Goal: Check status: Check status

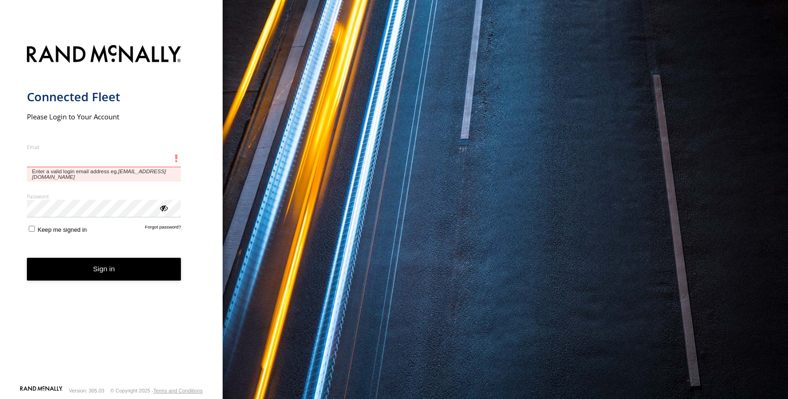
click at [82, 157] on input "Email" at bounding box center [104, 158] width 155 height 17
type input "**********"
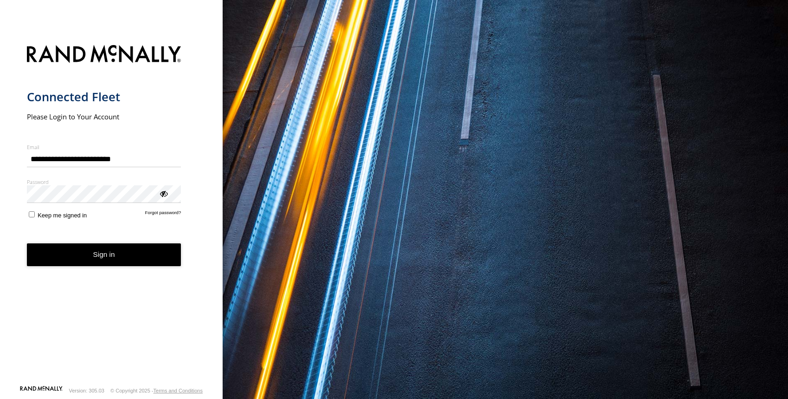
click at [100, 243] on form "**********" at bounding box center [111, 211] width 169 height 345
click at [100, 254] on button "Sign in" at bounding box center [104, 254] width 155 height 23
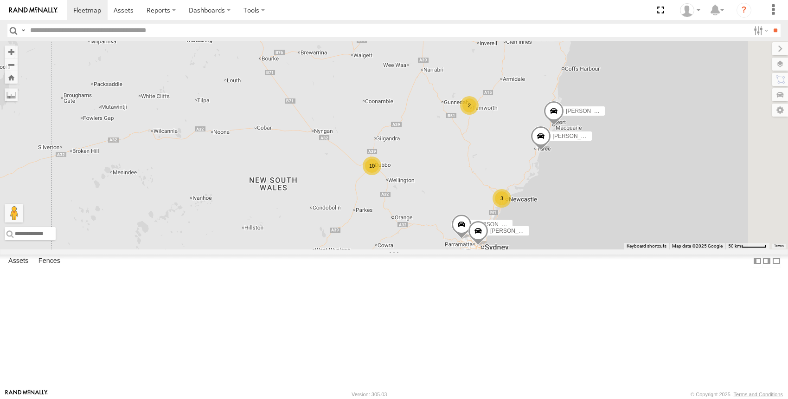
drag, startPoint x: 443, startPoint y: 241, endPoint x: 415, endPoint y: 307, distance: 72.0
click at [415, 249] on div "[PERSON_NAME] - NEW ute [PERSON_NAME] [PERSON_NAME] 10 3 [PERSON_NAME] [PERSON_…" at bounding box center [394, 145] width 788 height 208
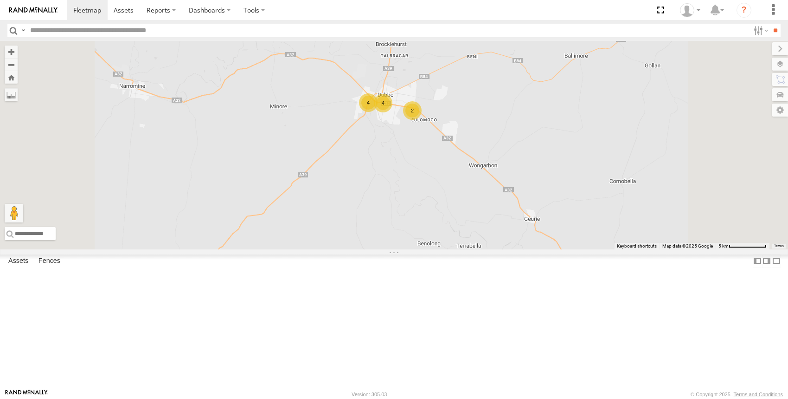
drag, startPoint x: 507, startPoint y: 232, endPoint x: 513, endPoint y: 290, distance: 58.3
click at [513, 249] on div "[PERSON_NAME] - NEW ute [PERSON_NAME] [PERSON_NAME] [PERSON_NAME] [PERSON_NAME]…" at bounding box center [394, 145] width 788 height 208
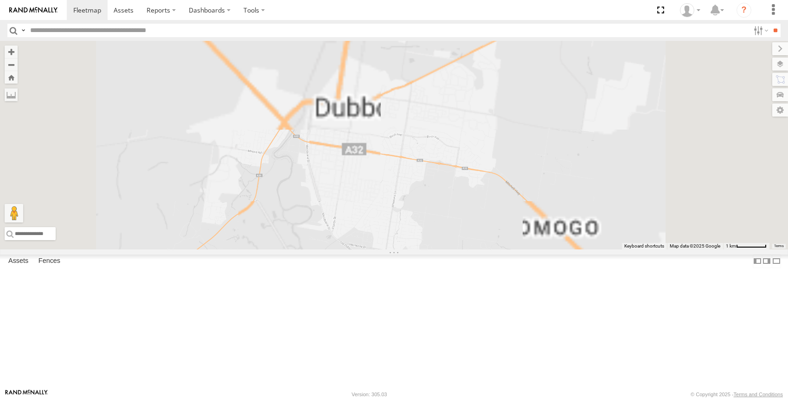
drag, startPoint x: 517, startPoint y: 223, endPoint x: 483, endPoint y: 380, distance: 161.4
click at [481, 249] on div "[PERSON_NAME] - NEW ute [PERSON_NAME] [PERSON_NAME] [PERSON_NAME] [PERSON_NAME]…" at bounding box center [394, 145] width 788 height 208
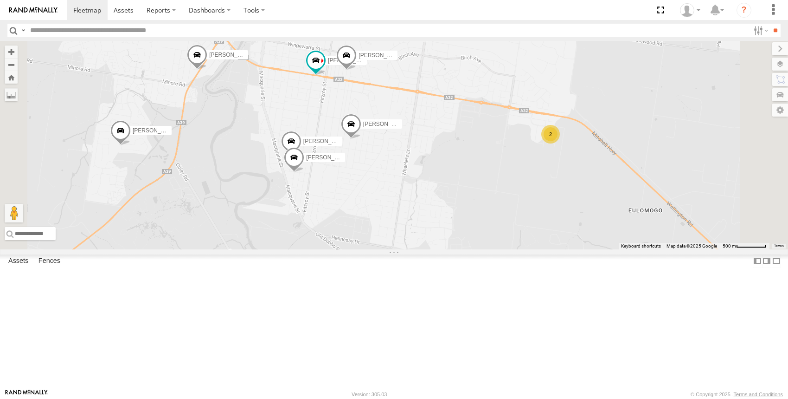
drag, startPoint x: 552, startPoint y: 330, endPoint x: 558, endPoint y: 247, distance: 82.8
click at [558, 247] on div "[PERSON_NAME] - NEW ute [PERSON_NAME] [PERSON_NAME] [PERSON_NAME] [PERSON_NAME]…" at bounding box center [394, 145] width 788 height 208
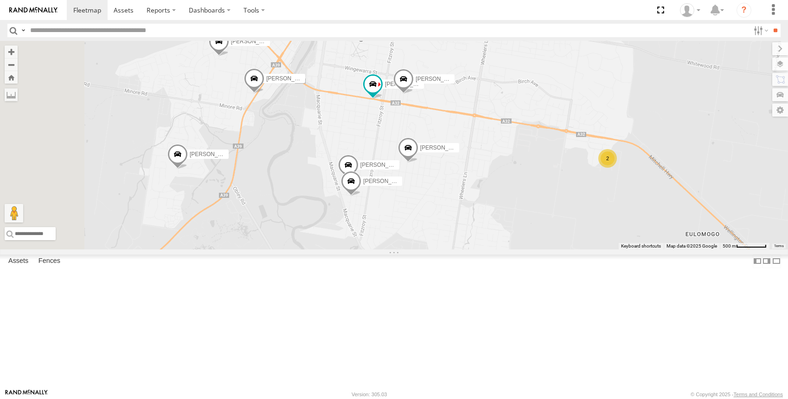
drag, startPoint x: 406, startPoint y: 281, endPoint x: 465, endPoint y: 308, distance: 64.4
click at [465, 249] on div "[PERSON_NAME] - NEW ute [PERSON_NAME] [PERSON_NAME] [PERSON_NAME] [PERSON_NAME]…" at bounding box center [394, 145] width 788 height 208
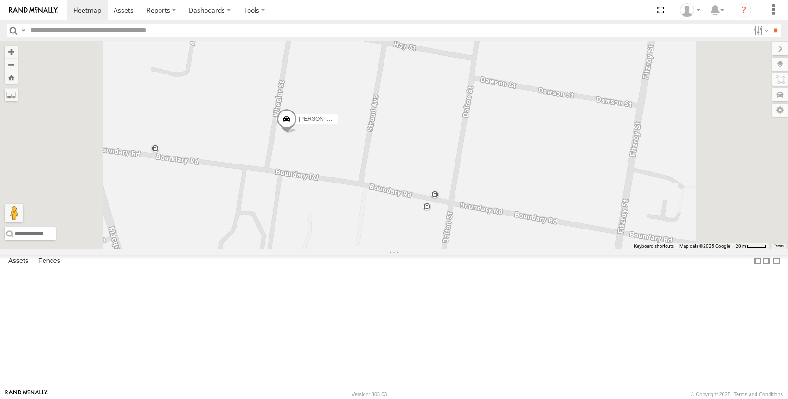
click at [297, 133] on span at bounding box center [286, 120] width 20 height 25
